Goal: Task Accomplishment & Management: Manage account settings

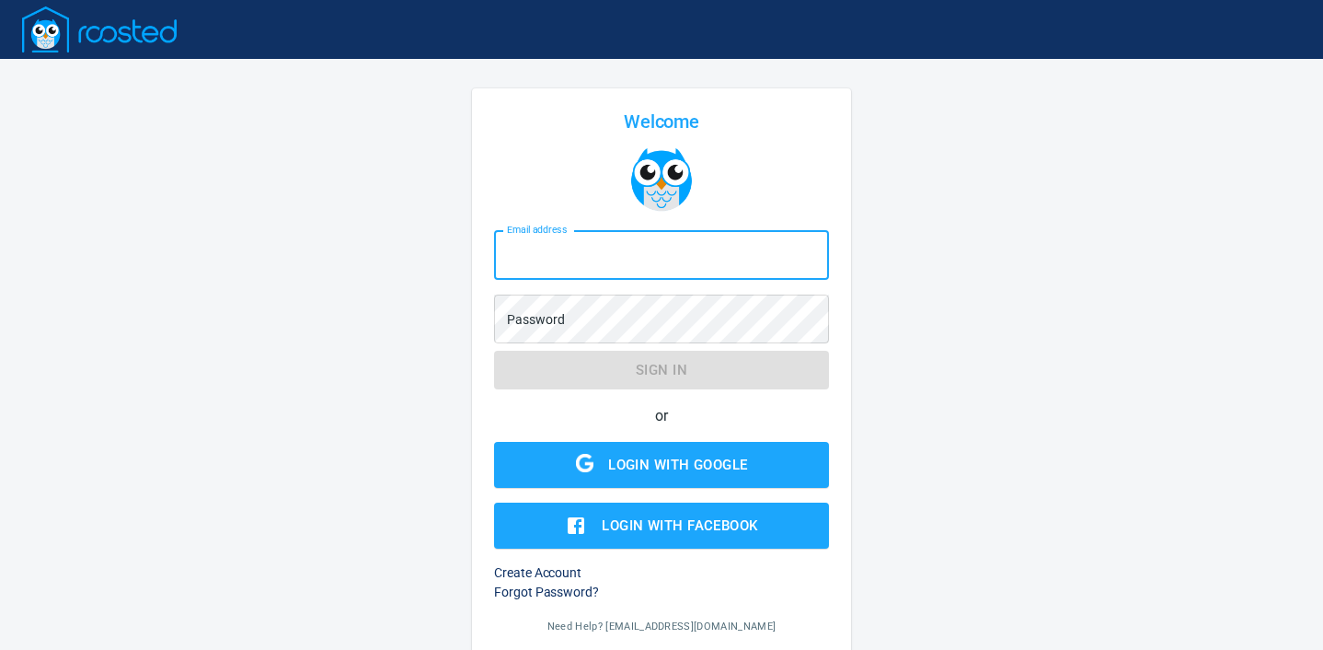
type input "[EMAIL_ADDRESS][DOMAIN_NAME]"
click at [662, 370] on button "Sign in" at bounding box center [661, 370] width 335 height 39
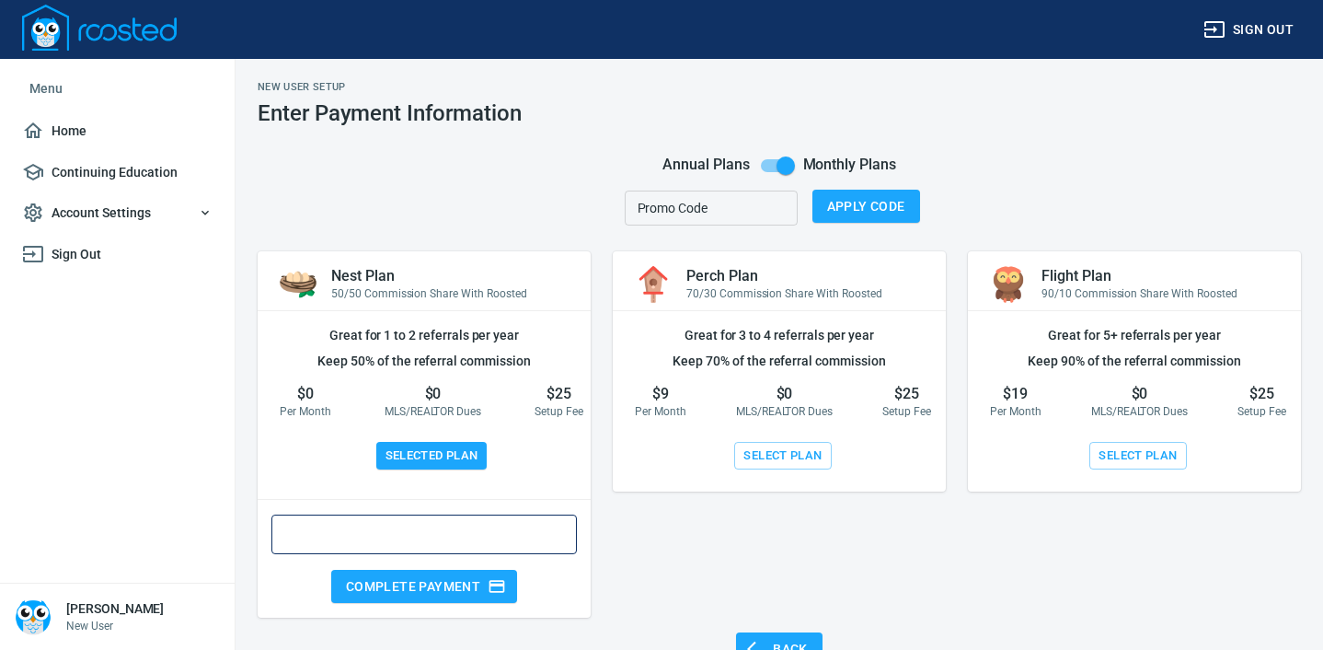
click at [94, 210] on span "Account Settings" at bounding box center [117, 213] width 190 height 23
click at [65, 260] on span "Profile" at bounding box center [132, 261] width 161 height 23
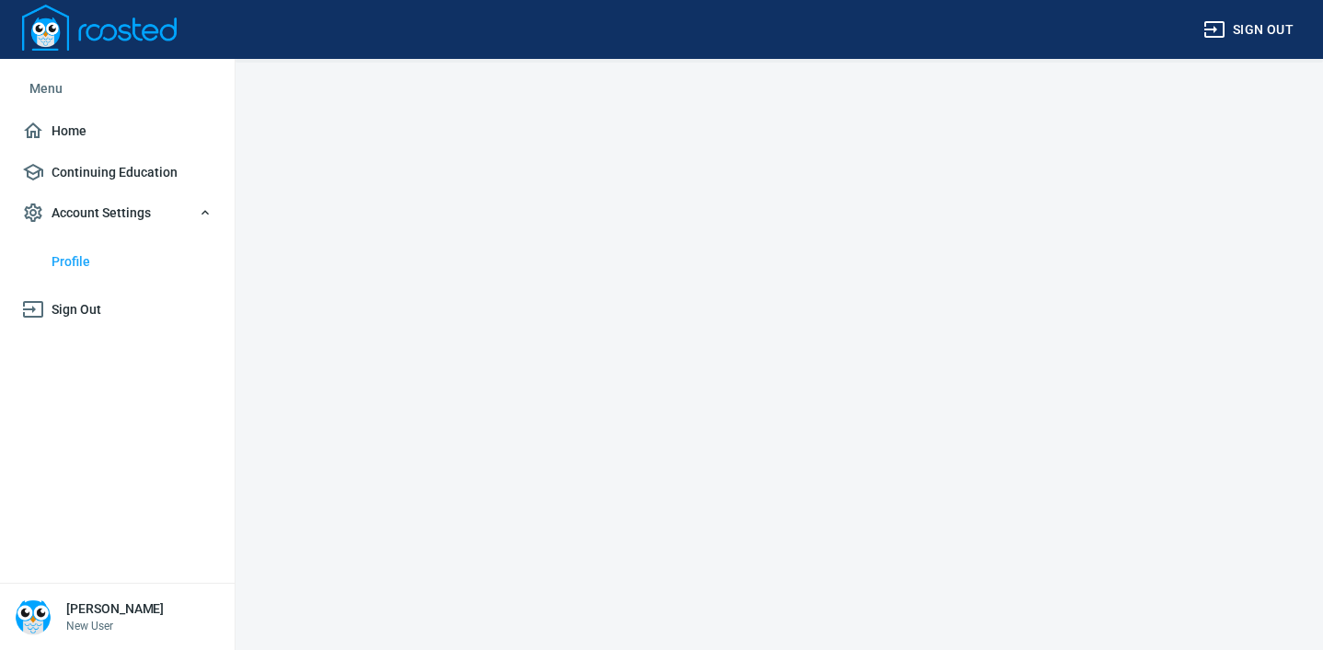
select select "AZ"
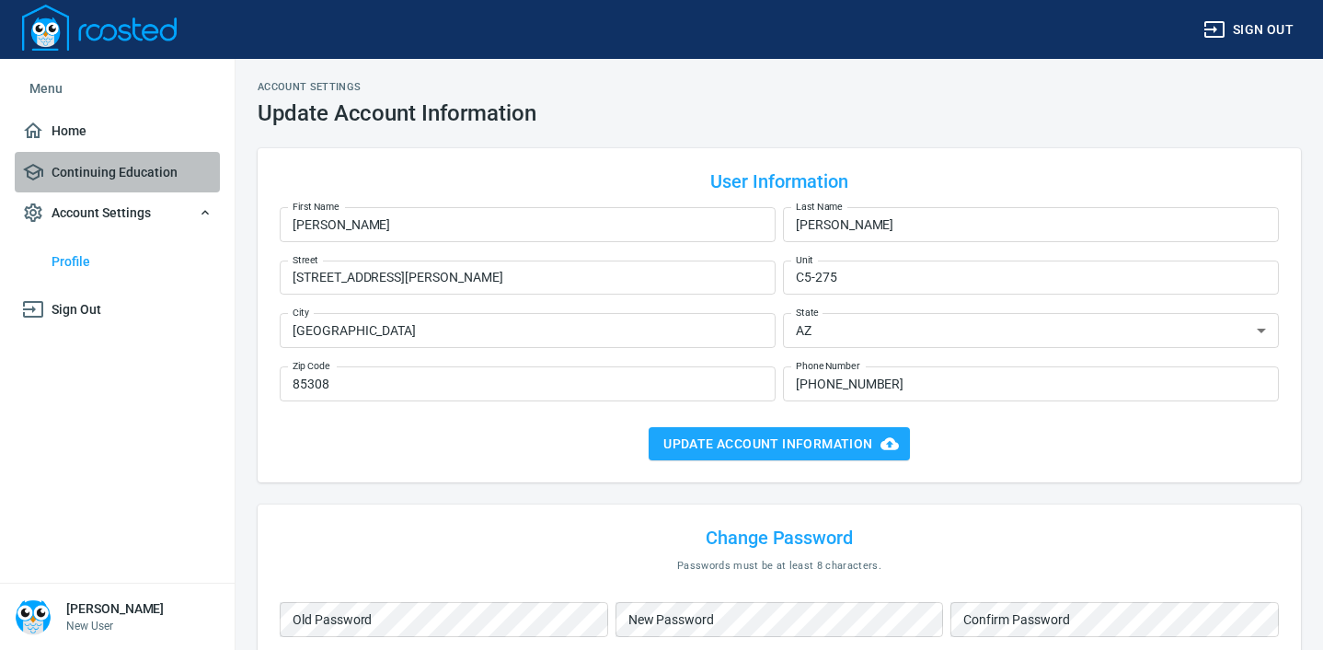
click at [117, 173] on span "Continuing Education" at bounding box center [117, 172] width 190 height 23
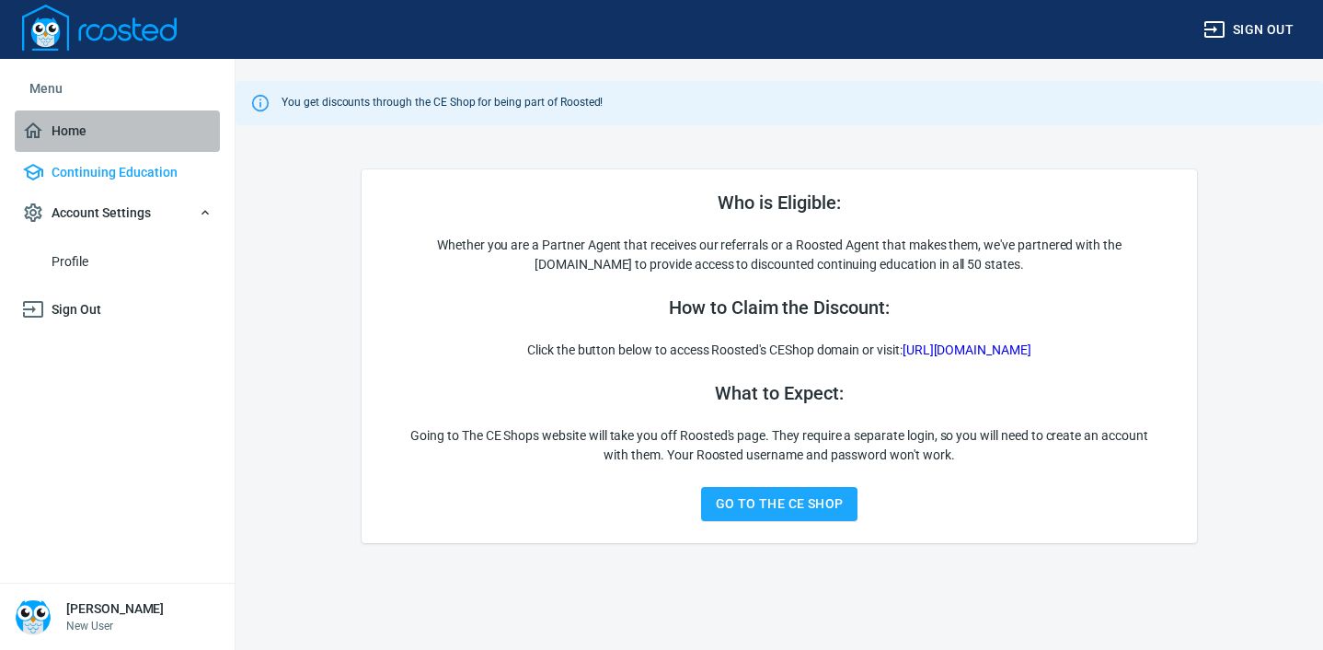
click at [77, 124] on span "Home" at bounding box center [117, 131] width 190 height 23
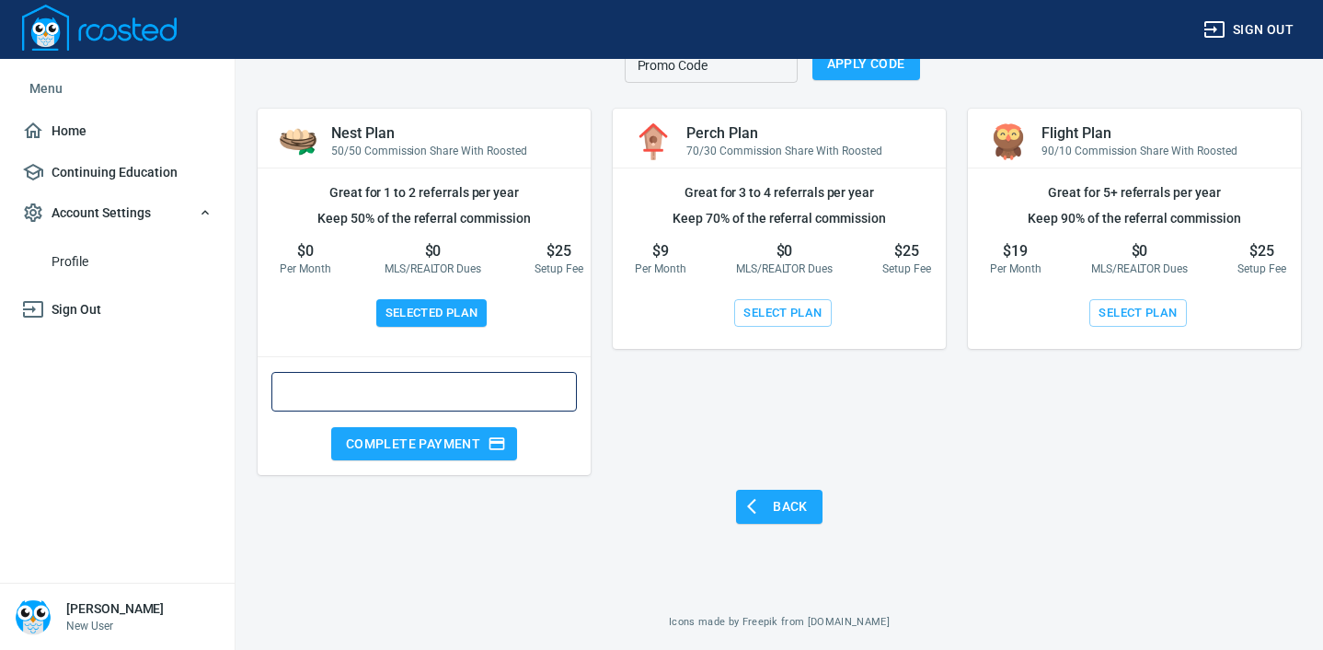
scroll to position [142, 0]
click at [1252, 30] on span "Sign out" at bounding box center [1249, 29] width 90 height 23
